Goal: Task Accomplishment & Management: Complete application form

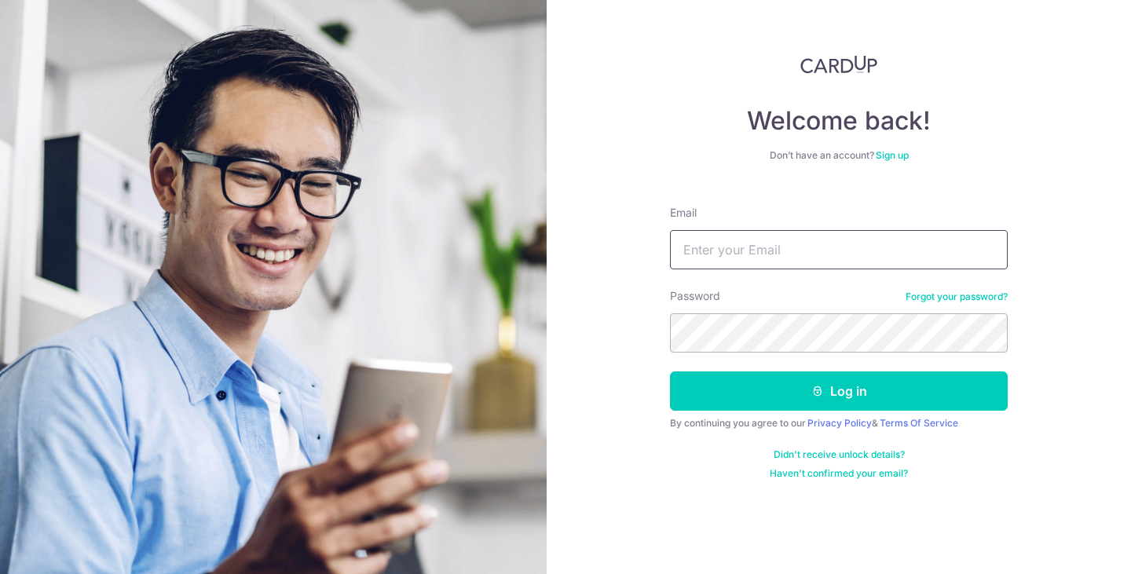
type input "[DOMAIN_NAME][EMAIL_ADDRESS][DOMAIN_NAME]"
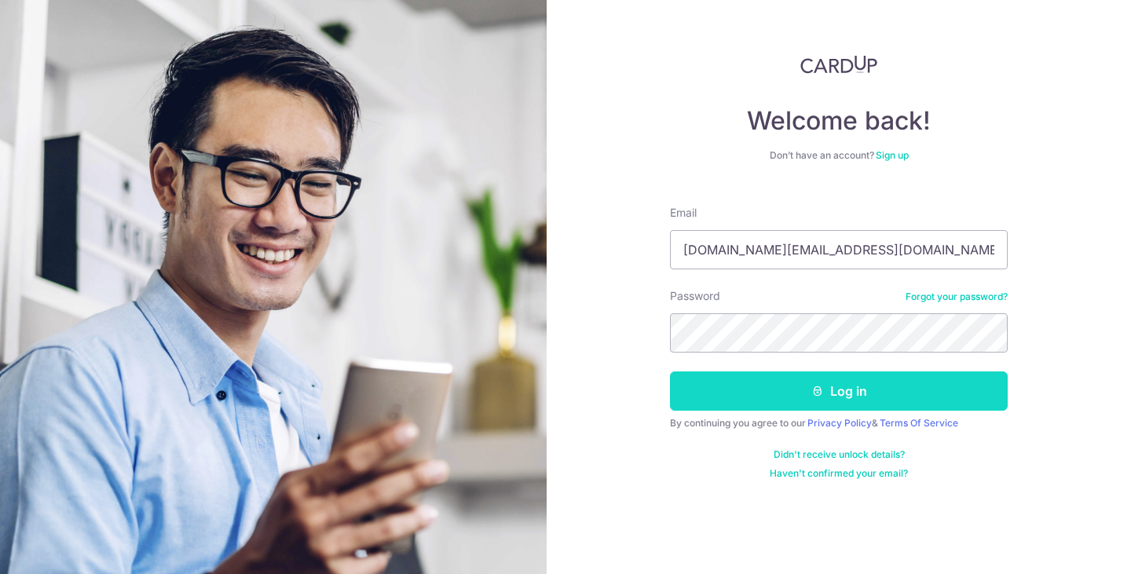
click at [814, 384] on button "Log in" at bounding box center [839, 391] width 338 height 39
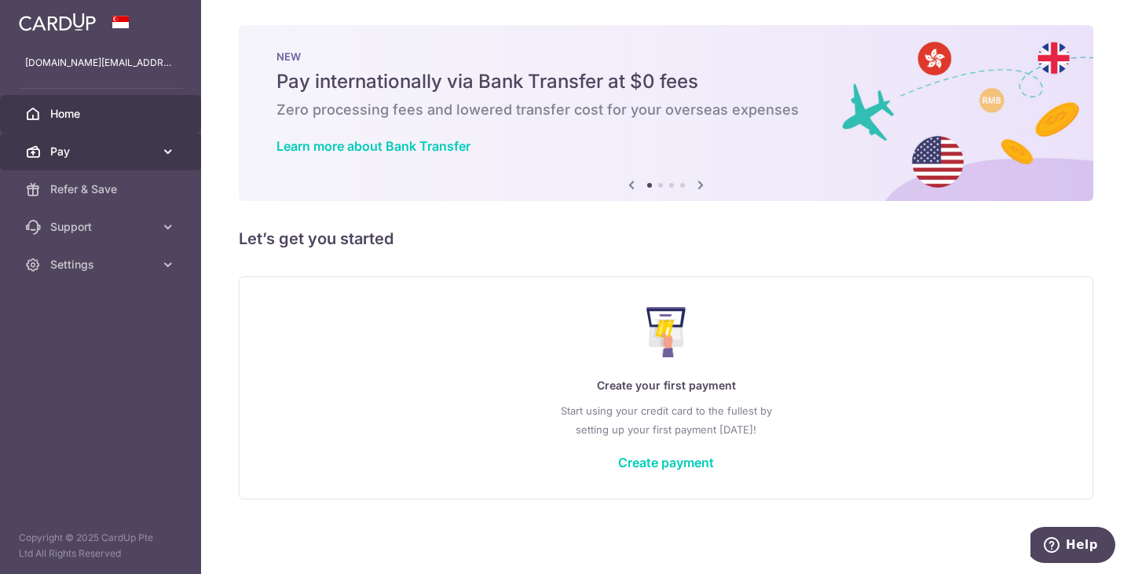
click at [166, 146] on icon at bounding box center [168, 152] width 16 height 16
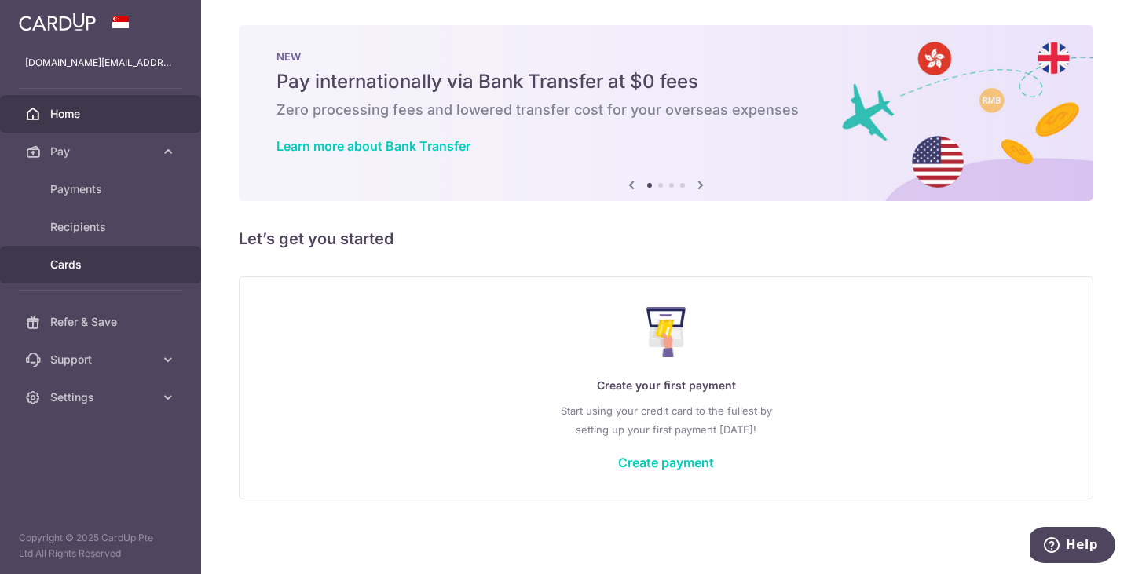
click at [125, 261] on span "Cards" at bounding box center [102, 265] width 104 height 16
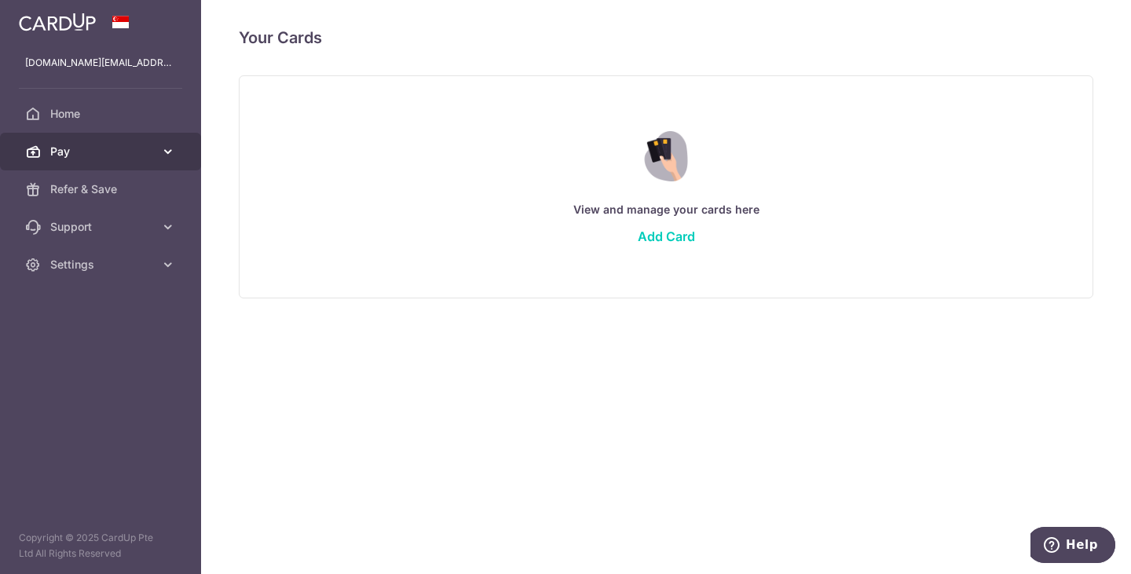
click at [161, 156] on icon at bounding box center [168, 152] width 16 height 16
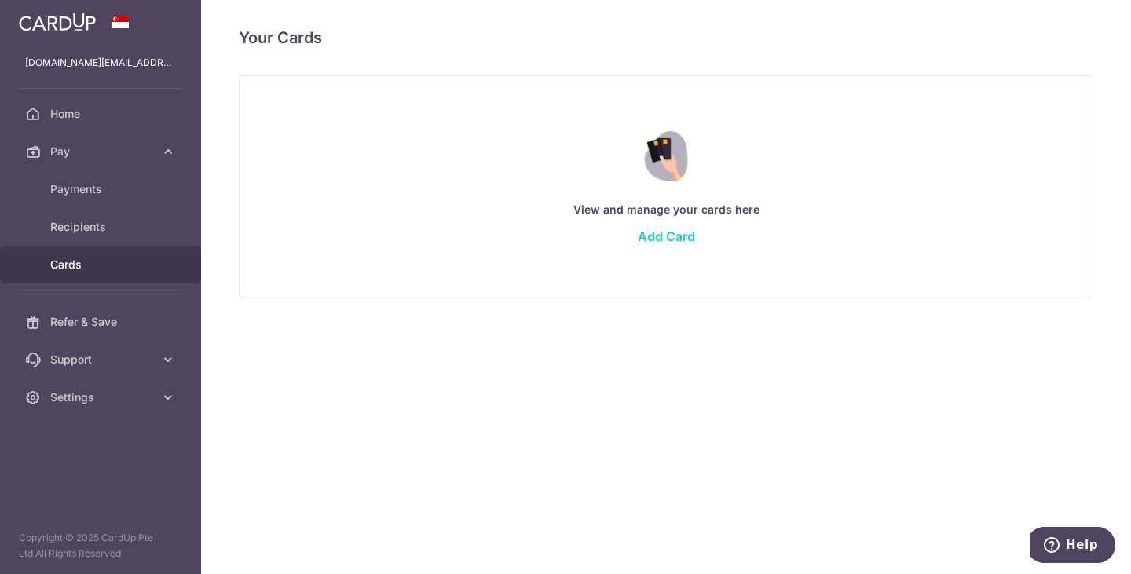
click at [658, 232] on link "Add Card" at bounding box center [666, 237] width 57 height 16
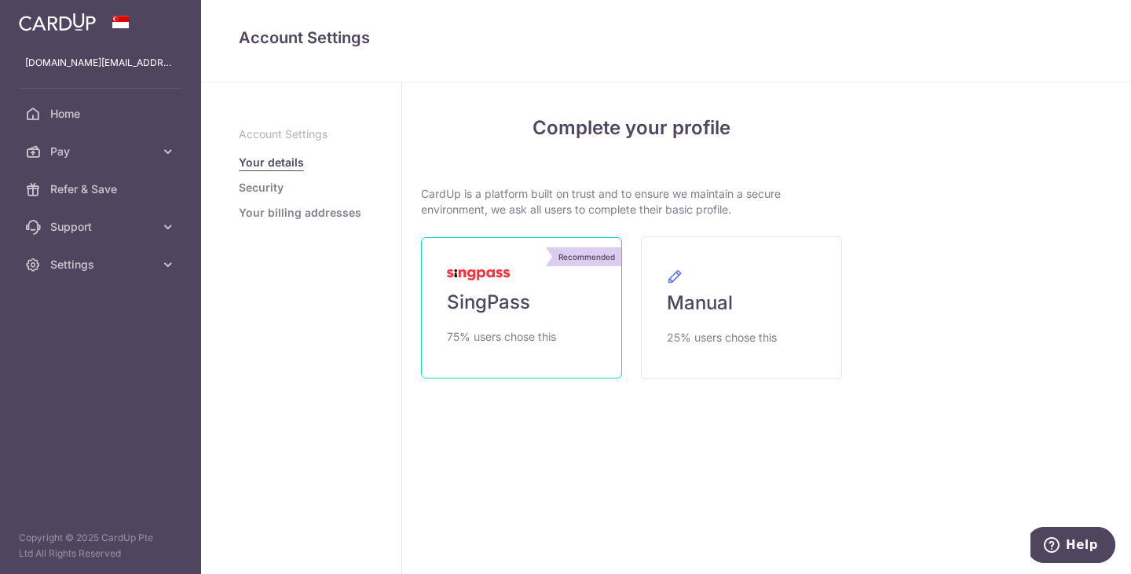
click at [530, 313] on link "Recommended SingPass 75% users chose this" at bounding box center [521, 307] width 201 height 141
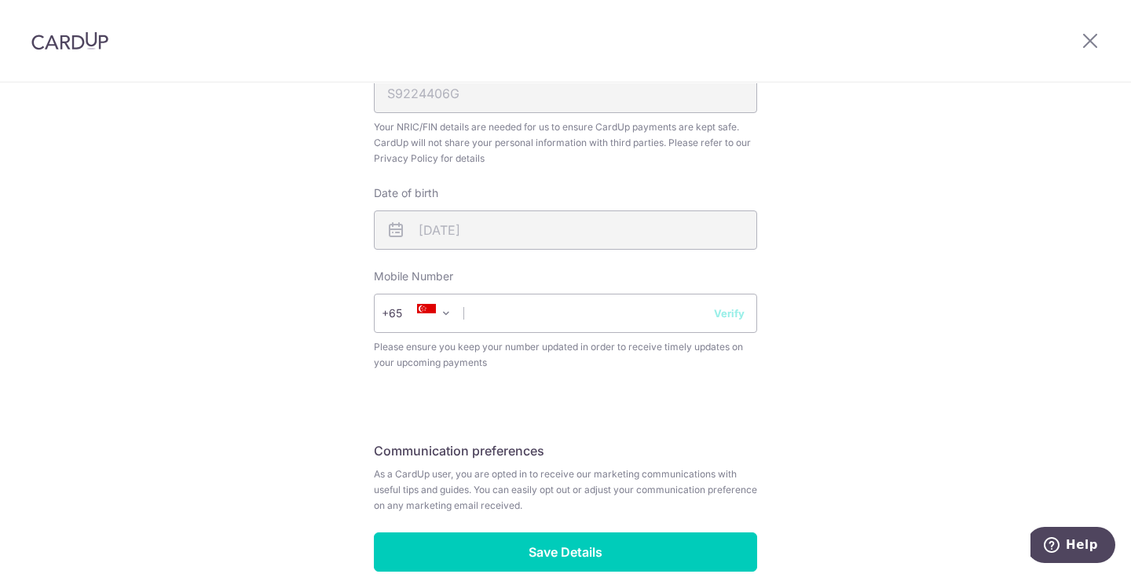
scroll to position [550, 0]
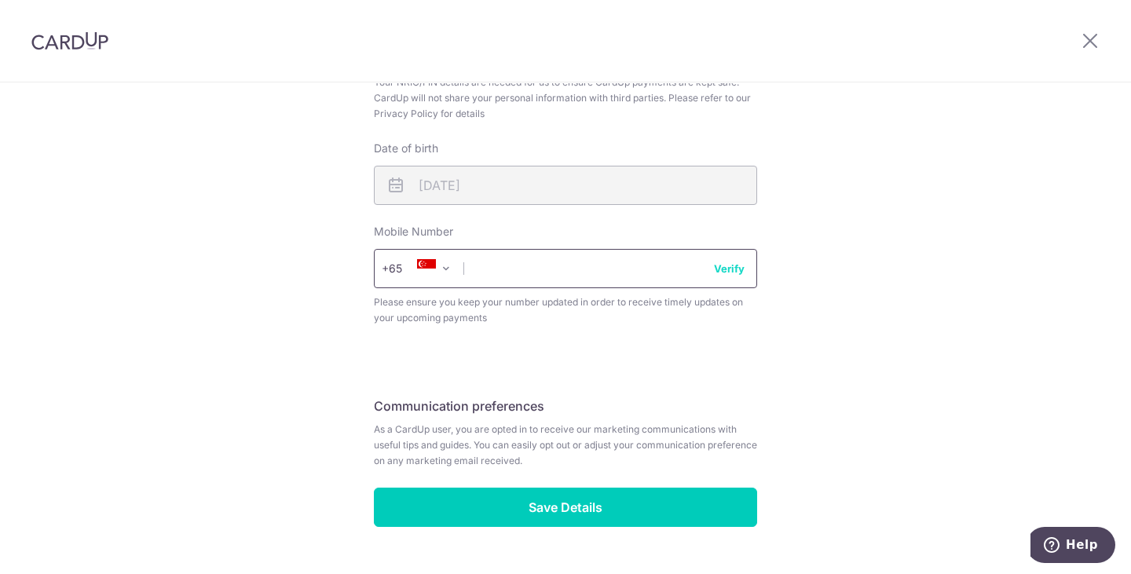
click at [547, 262] on input "text" at bounding box center [565, 268] width 383 height 39
type input "91012034"
click at [714, 269] on button "Verify" at bounding box center [729, 269] width 31 height 16
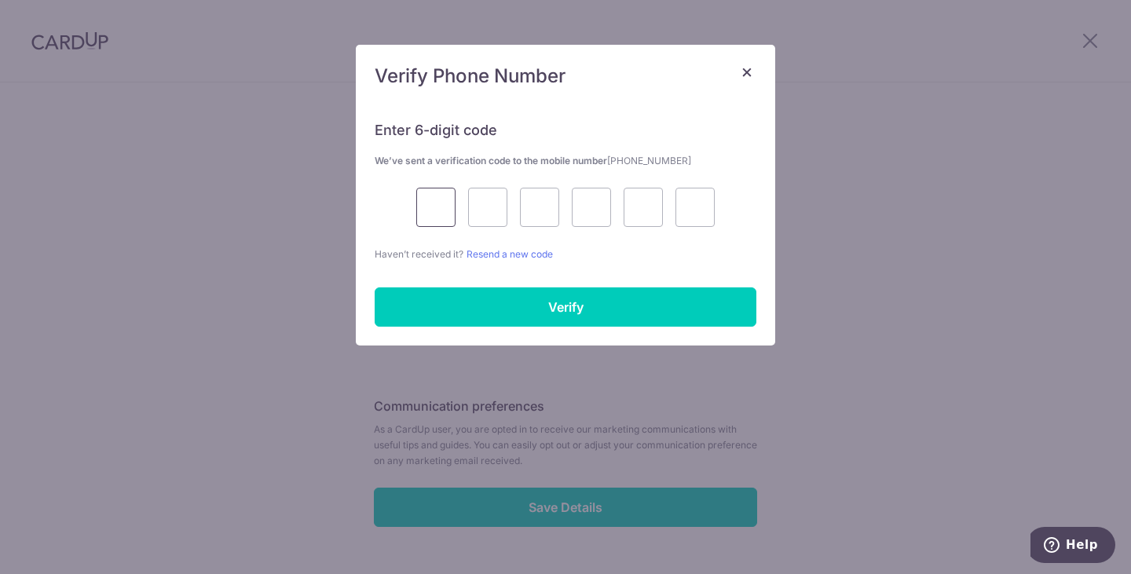
click at [432, 211] on input "text" at bounding box center [435, 207] width 39 height 39
type input "1"
type input "4"
type input "5"
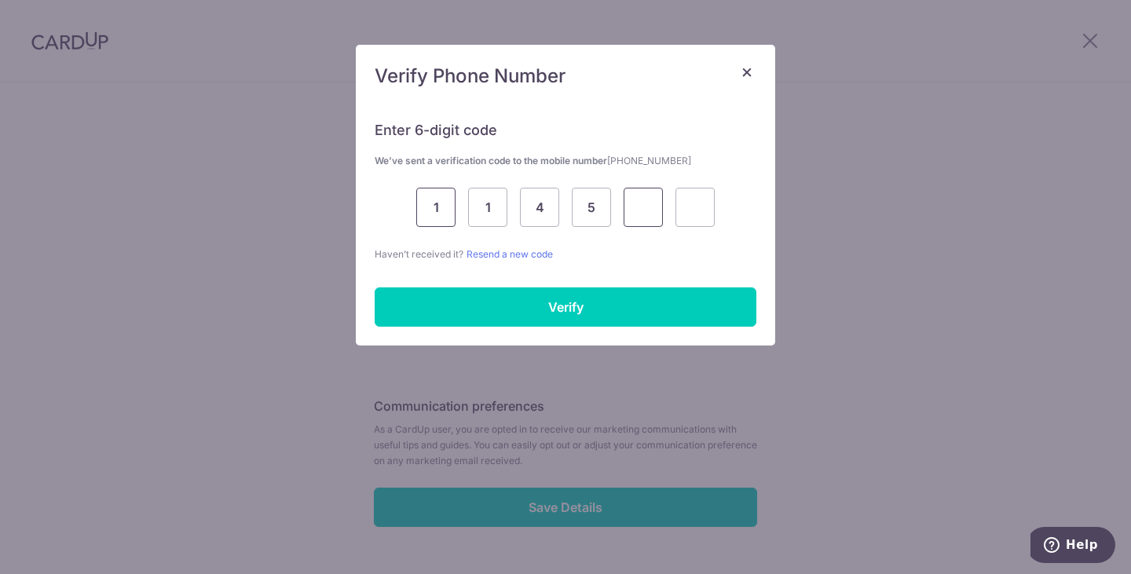
type input "2"
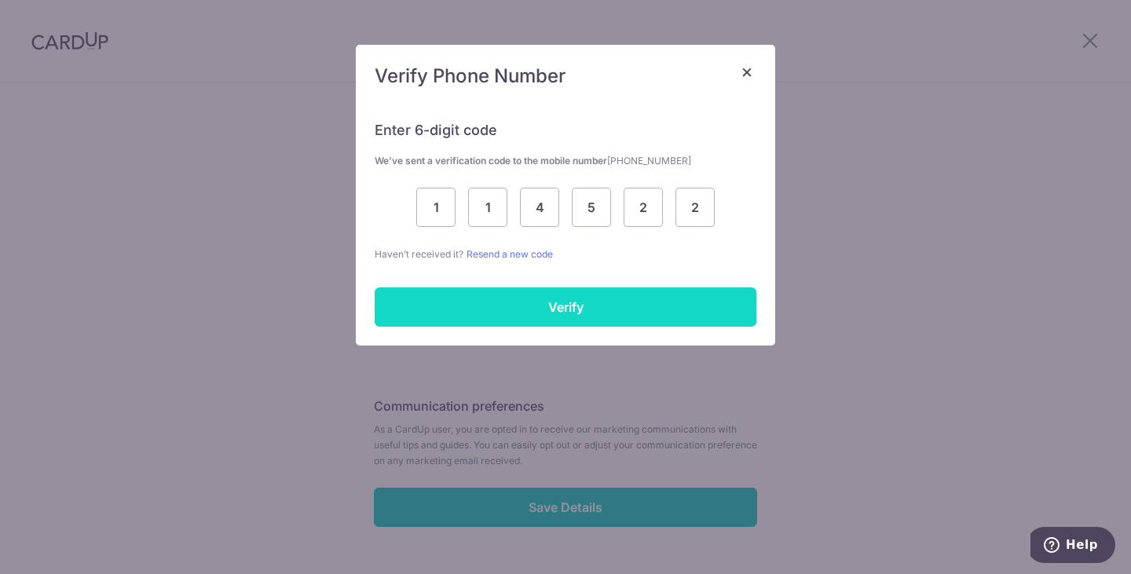
click at [616, 319] on input "Verify" at bounding box center [566, 306] width 382 height 39
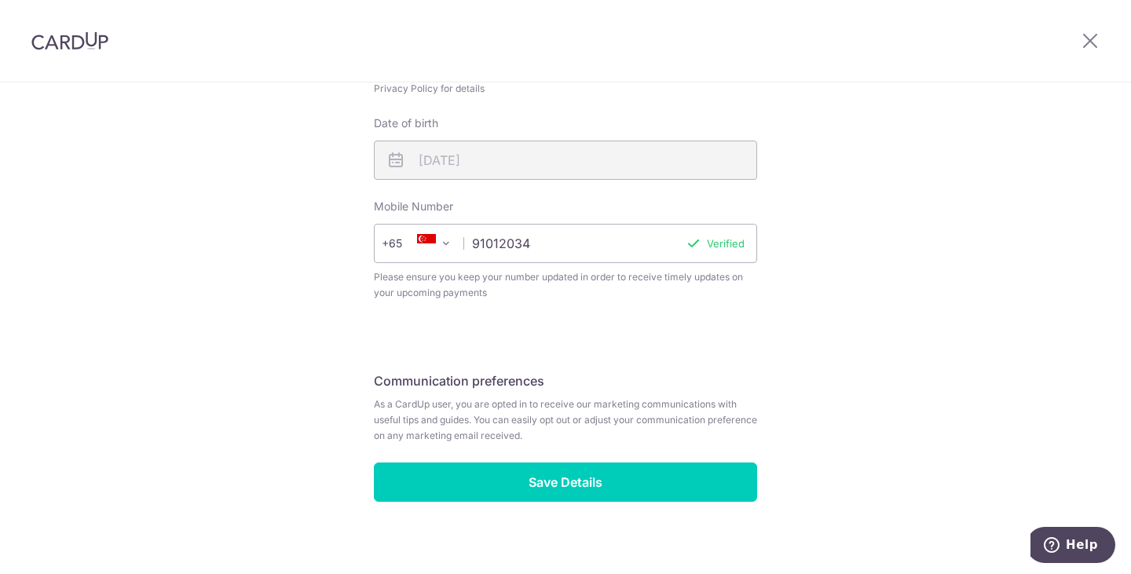
scroll to position [589, 0]
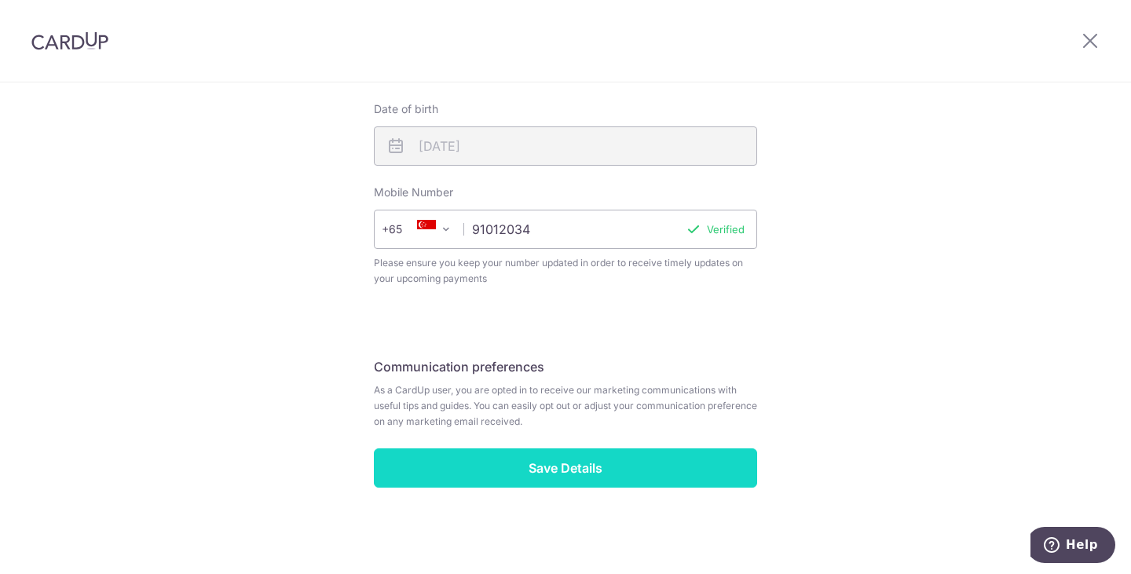
click at [618, 468] on input "Save Details" at bounding box center [565, 468] width 383 height 39
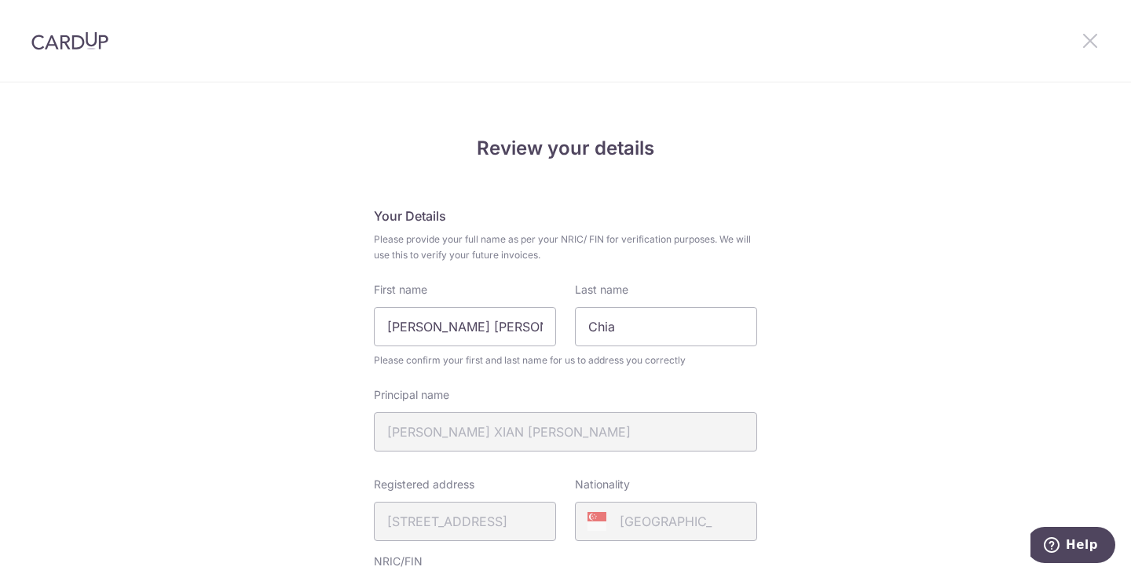
click at [1090, 45] on icon at bounding box center [1090, 41] width 19 height 20
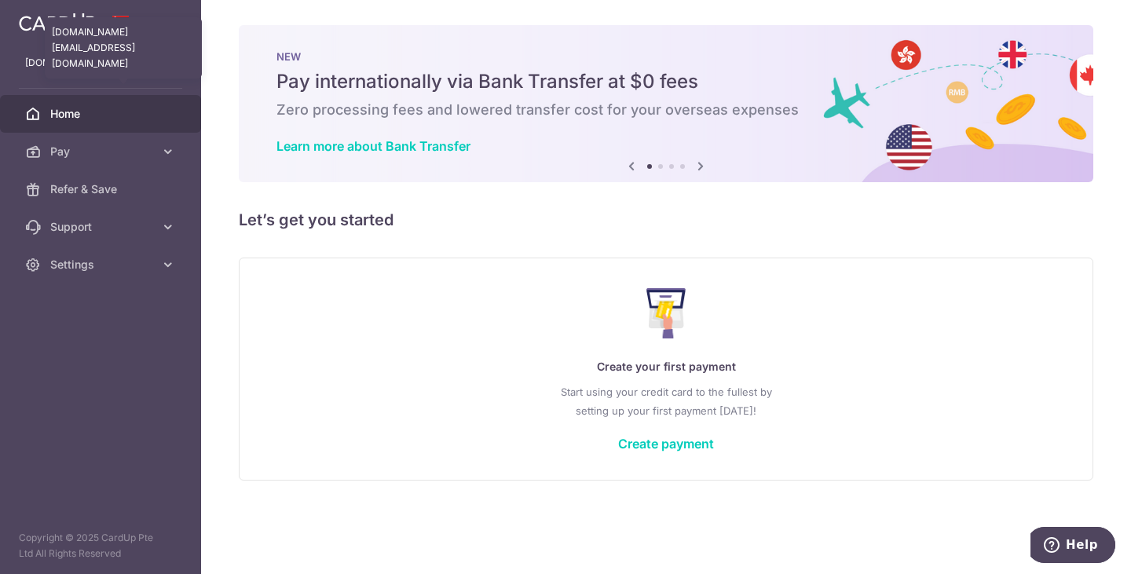
click at [75, 68] on p "[DOMAIN_NAME][EMAIL_ADDRESS][DOMAIN_NAME]" at bounding box center [100, 63] width 151 height 16
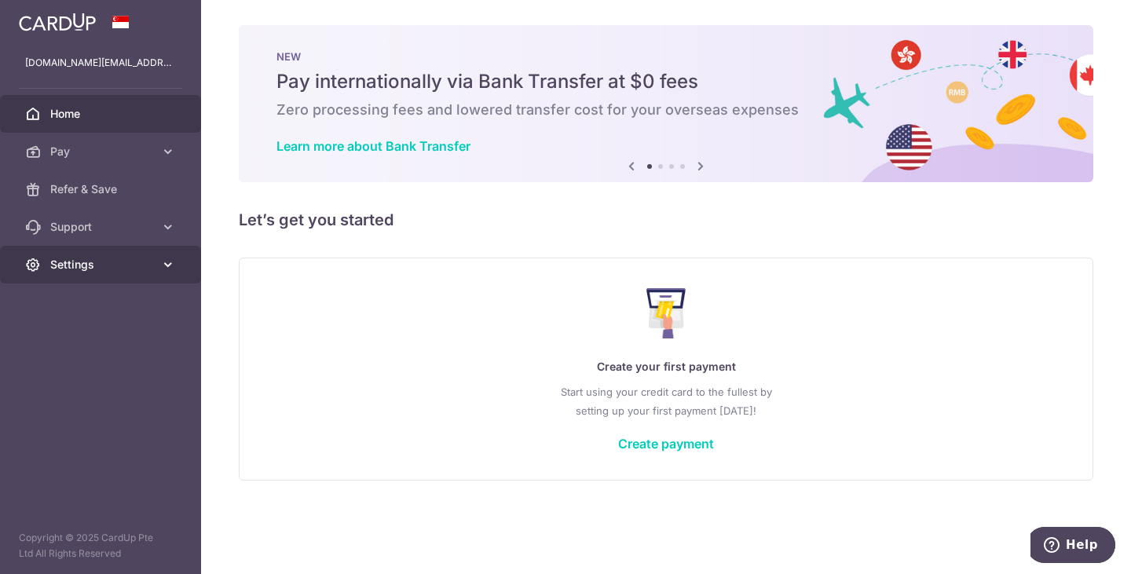
click at [154, 270] on link "Settings" at bounding box center [100, 265] width 201 height 38
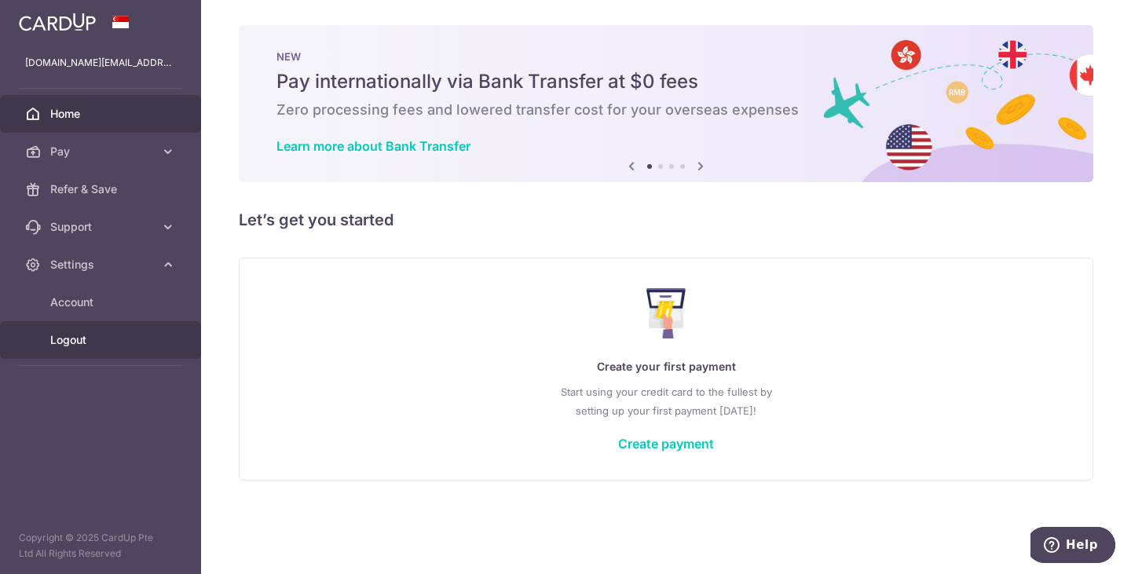
click at [84, 343] on span "Logout" at bounding box center [102, 340] width 104 height 16
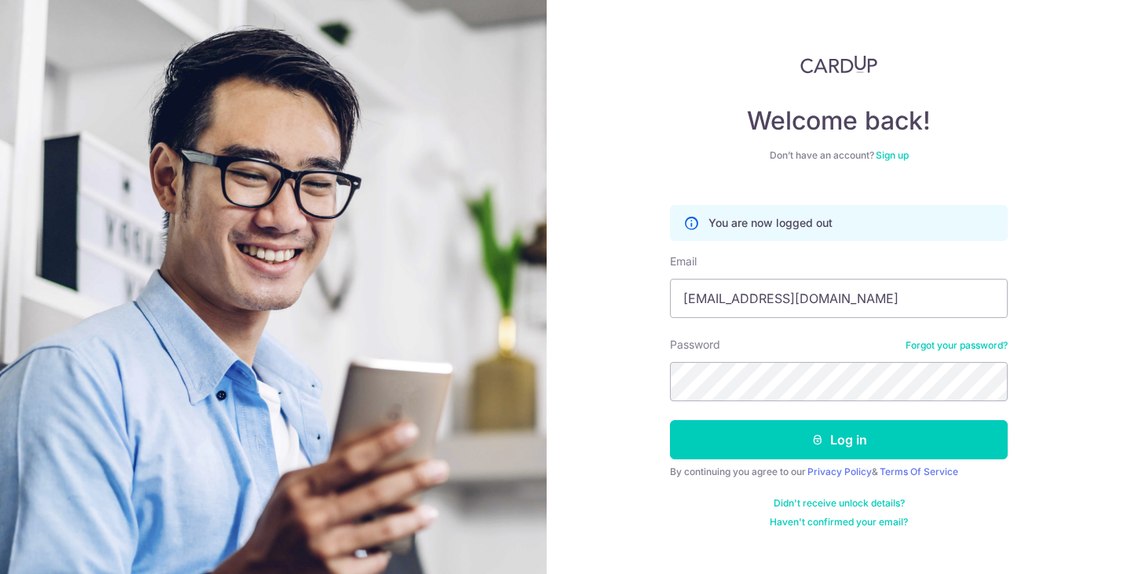
type input "[EMAIL_ADDRESS][DOMAIN_NAME]"
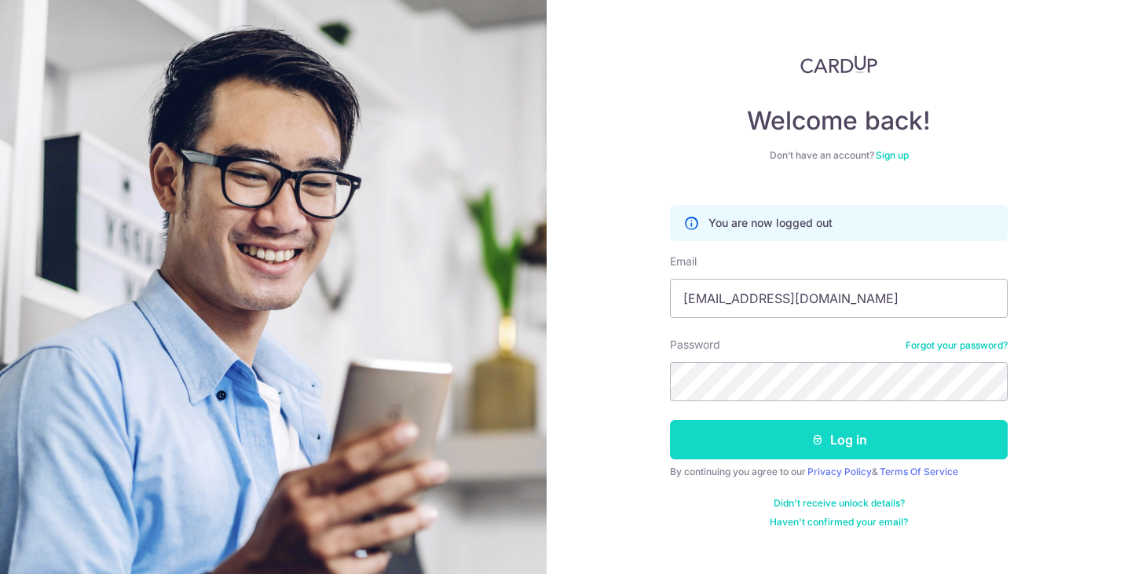
click at [861, 436] on button "Log in" at bounding box center [839, 439] width 338 height 39
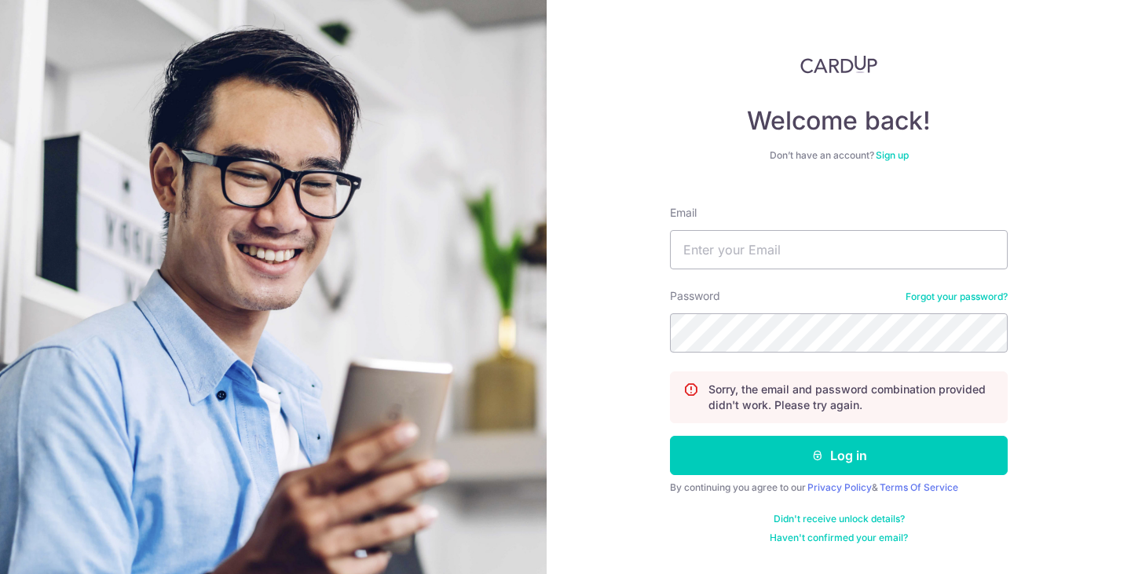
click at [947, 298] on link "Forgot your password?" at bounding box center [957, 297] width 102 height 13
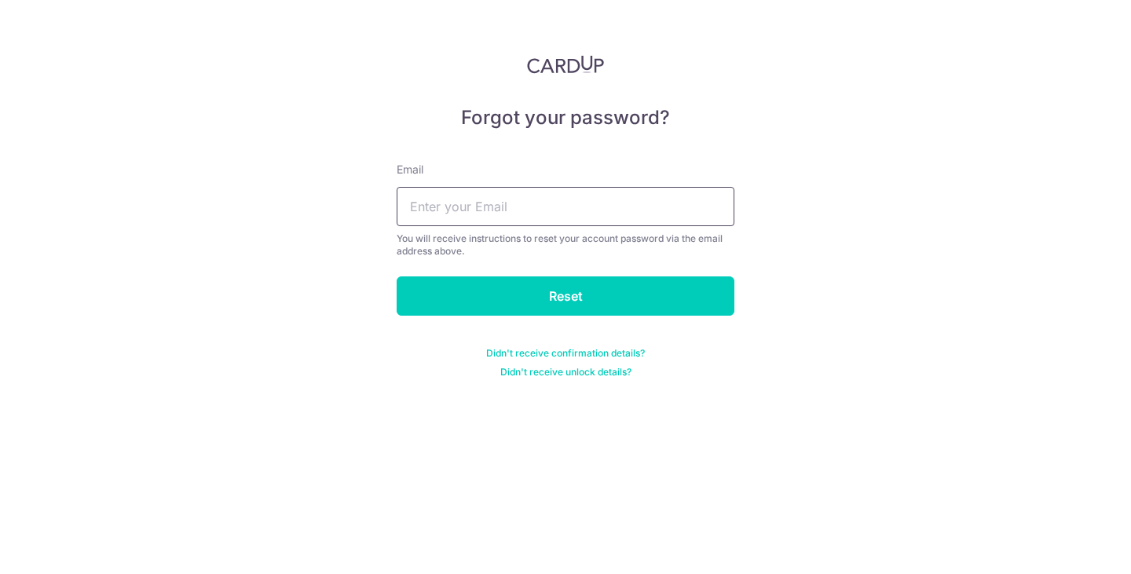
click at [595, 211] on input "text" at bounding box center [566, 206] width 338 height 39
type input "[EMAIL_ADDRESS][DOMAIN_NAME]"
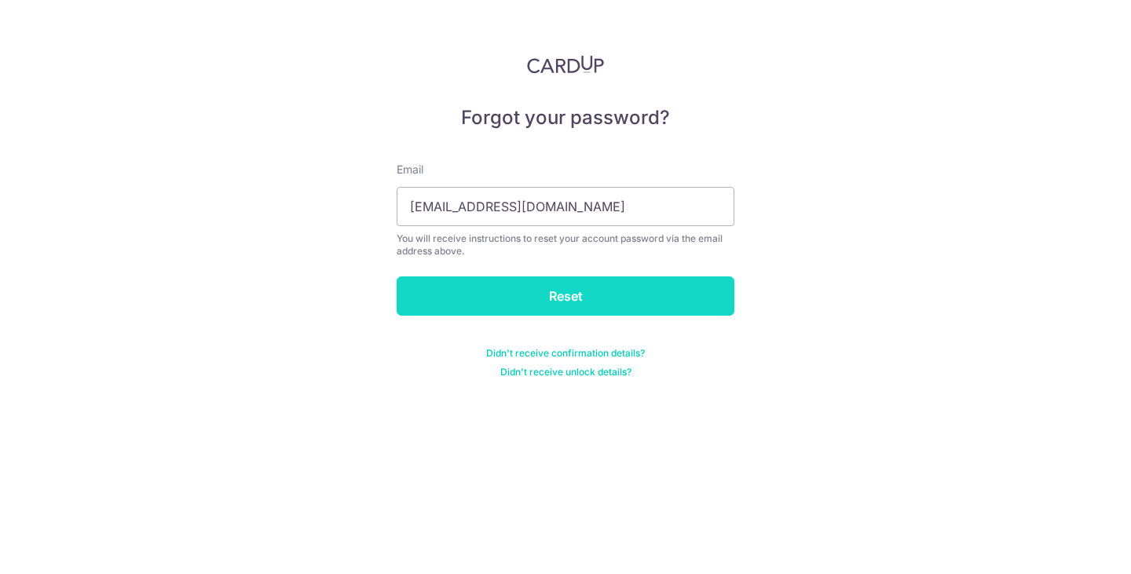
click at [590, 302] on input "Reset" at bounding box center [566, 295] width 338 height 39
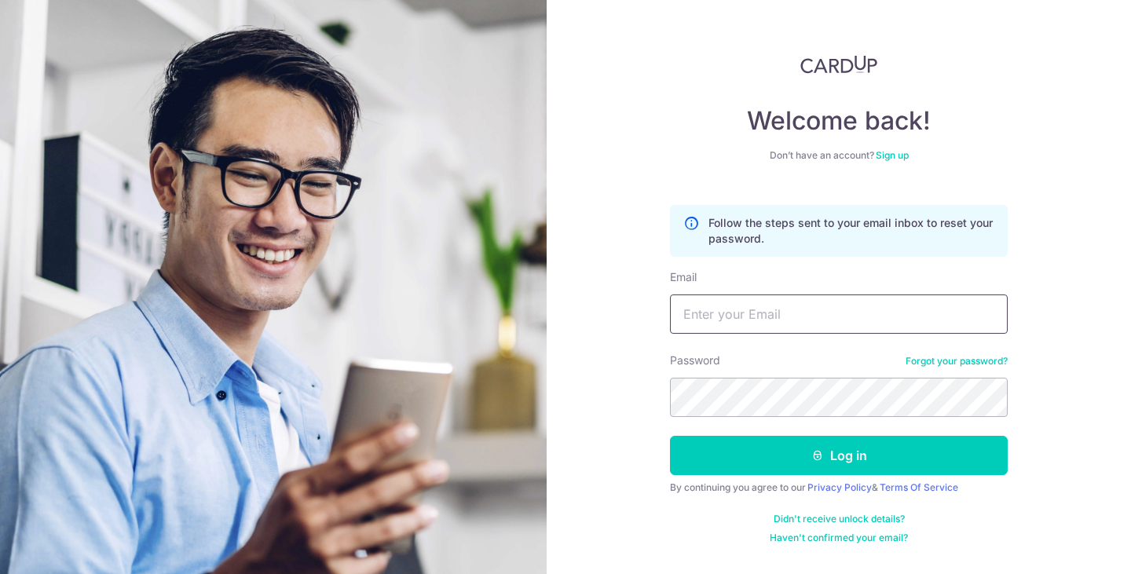
click at [730, 331] on input "Email" at bounding box center [839, 314] width 338 height 39
type input "[EMAIL_ADDRESS][DOMAIN_NAME]"
click at [670, 436] on button "Log in" at bounding box center [839, 455] width 338 height 39
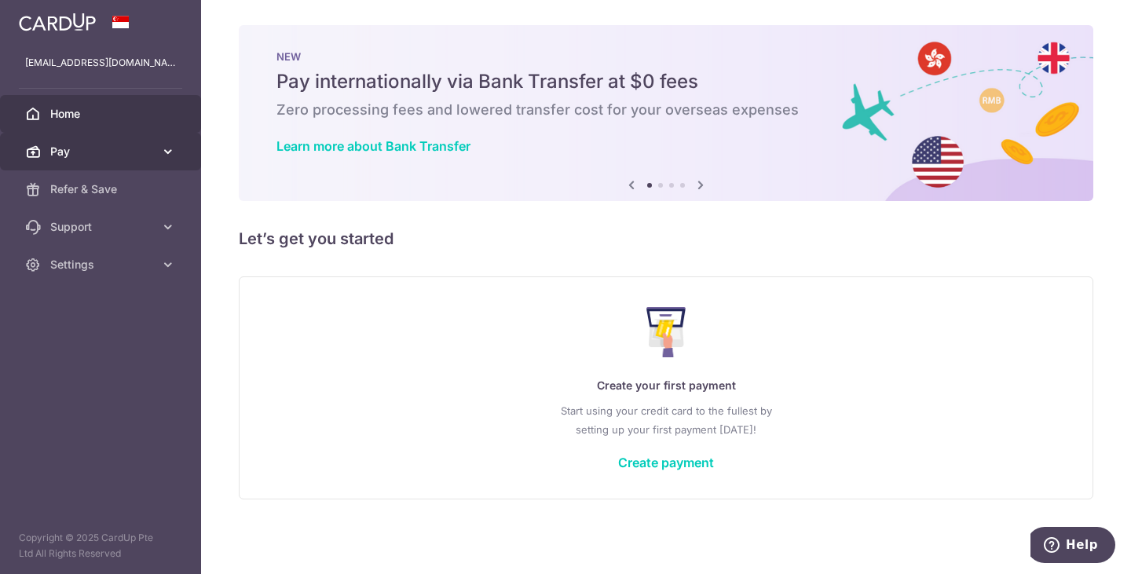
click at [159, 145] on link "Pay" at bounding box center [100, 152] width 201 height 38
